Goal: Task Accomplishment & Management: Manage account settings

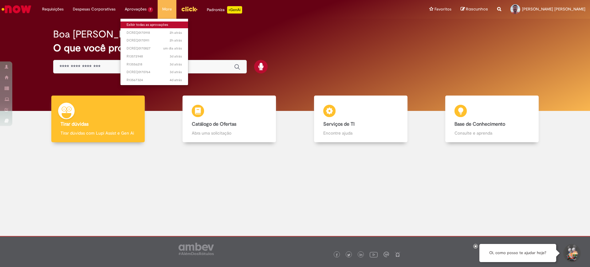
click at [140, 25] on link "Exibir todas as aprovações" at bounding box center [154, 24] width 68 height 7
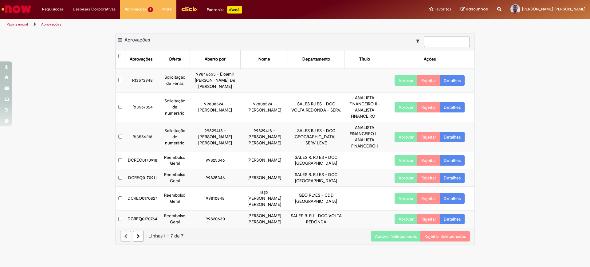
click at [397, 231] on button "Aprovar Selecionados" at bounding box center [396, 236] width 50 height 10
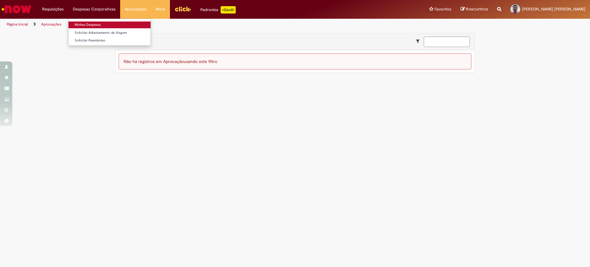
click at [103, 26] on link "Minhas Despesas" at bounding box center [109, 24] width 82 height 7
